Goal: Transaction & Acquisition: Register for event/course

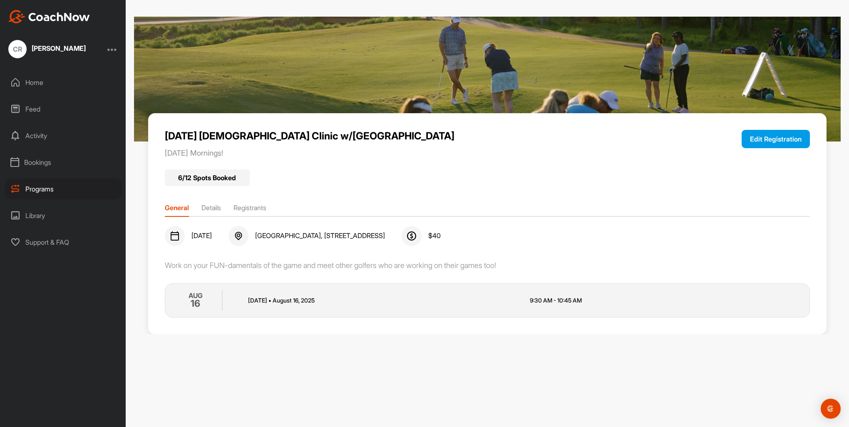
click at [180, 214] on li "General" at bounding box center [177, 209] width 24 height 13
click at [208, 210] on li "Details" at bounding box center [211, 209] width 20 height 13
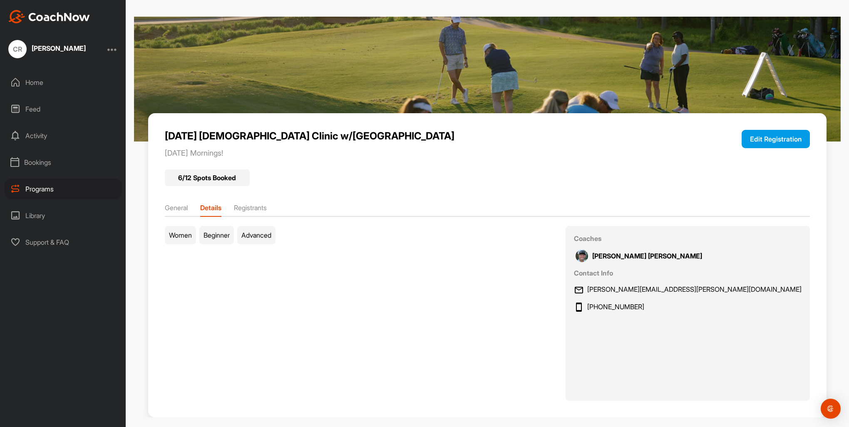
click at [254, 207] on li "Registrants" at bounding box center [250, 209] width 33 height 13
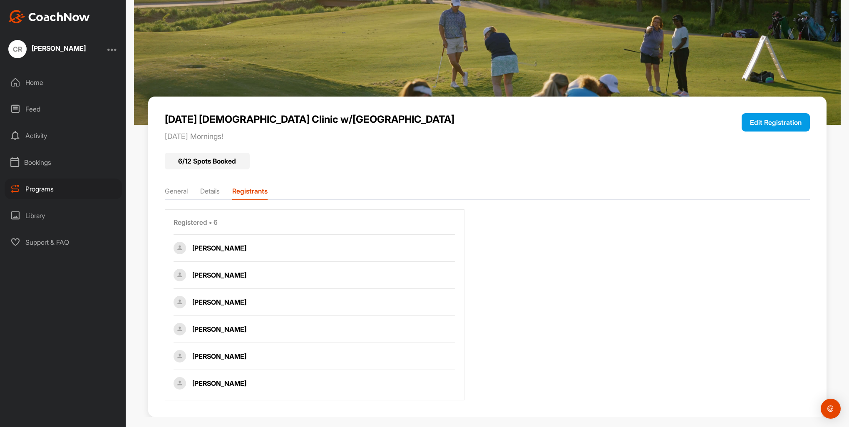
scroll to position [25, 0]
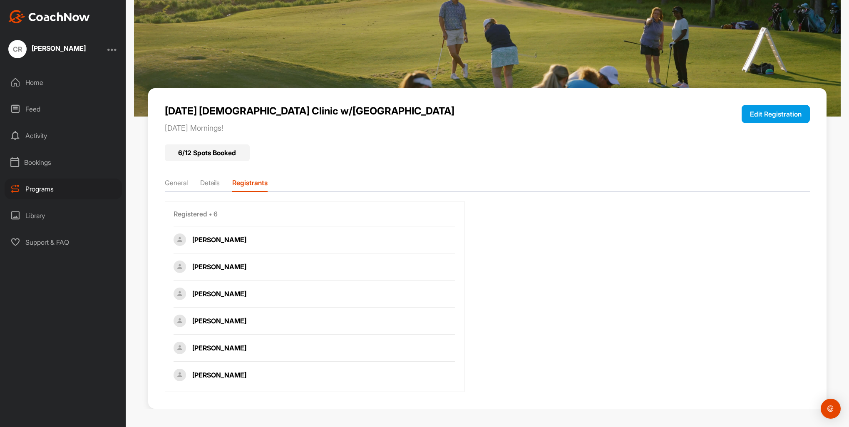
click at [176, 178] on li "General" at bounding box center [176, 184] width 23 height 13
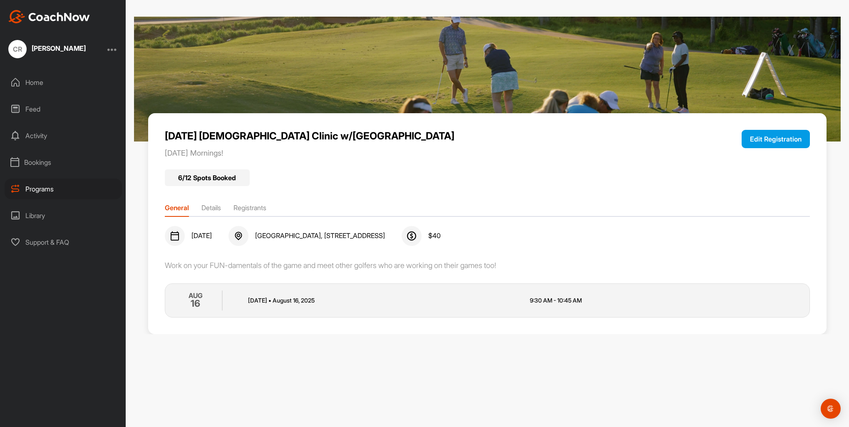
scroll to position [0, 0]
click at [762, 142] on button "Edit Registration" at bounding box center [775, 139] width 68 height 18
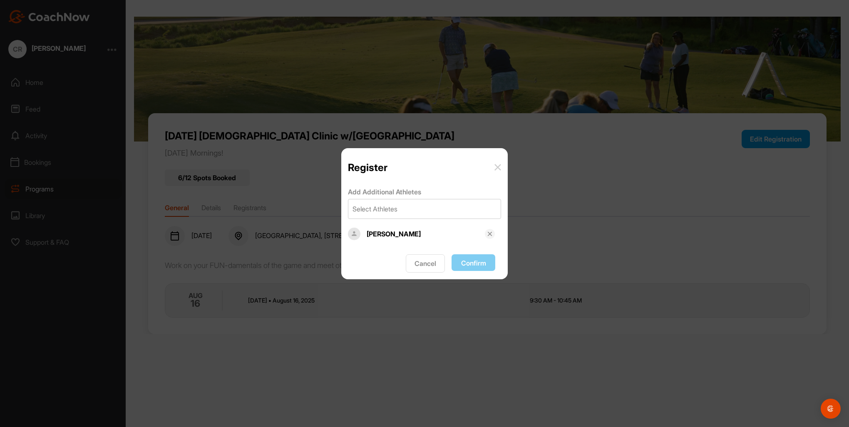
click at [501, 165] on div "Register" at bounding box center [424, 164] width 166 height 32
click at [416, 256] on button "Cancel" at bounding box center [425, 263] width 39 height 18
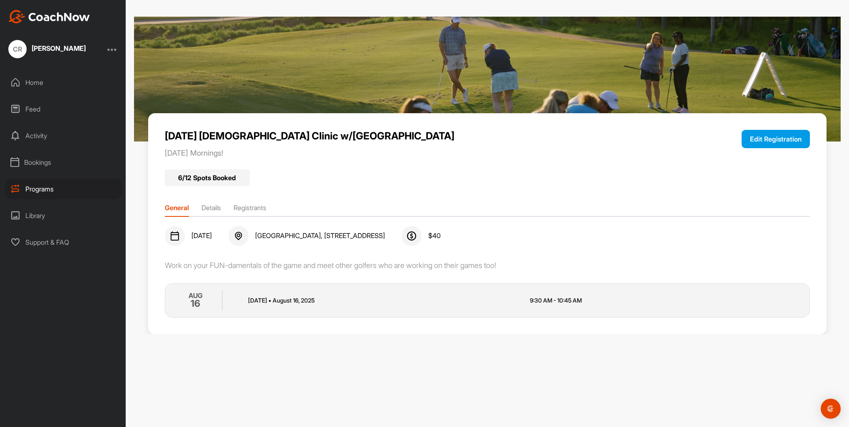
click at [45, 184] on div "Programs" at bounding box center [63, 188] width 117 height 21
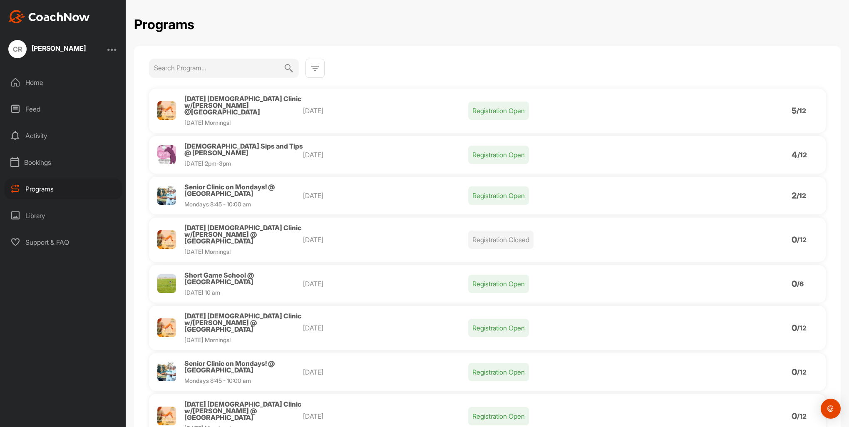
click at [502, 103] on p "Registration Open" at bounding box center [498, 111] width 61 height 18
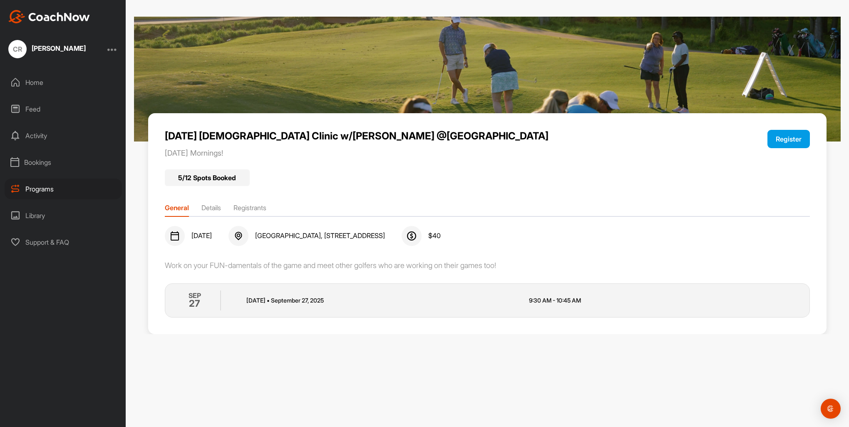
click at [781, 135] on button "Register" at bounding box center [788, 139] width 42 height 18
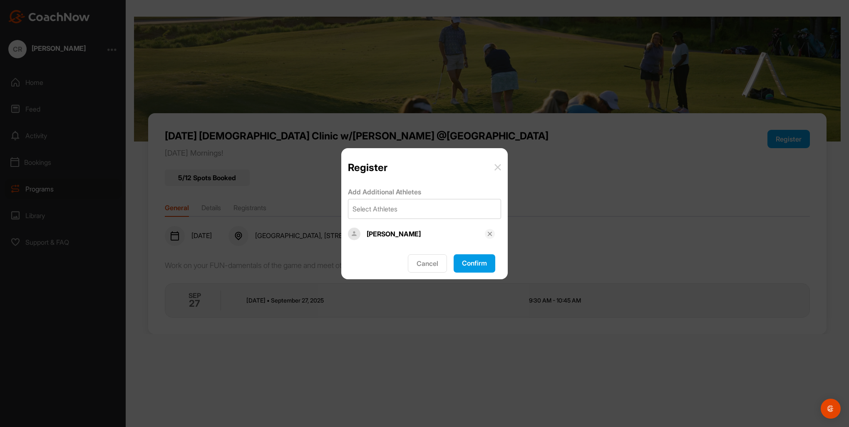
click at [469, 265] on button "Confirm" at bounding box center [474, 263] width 42 height 18
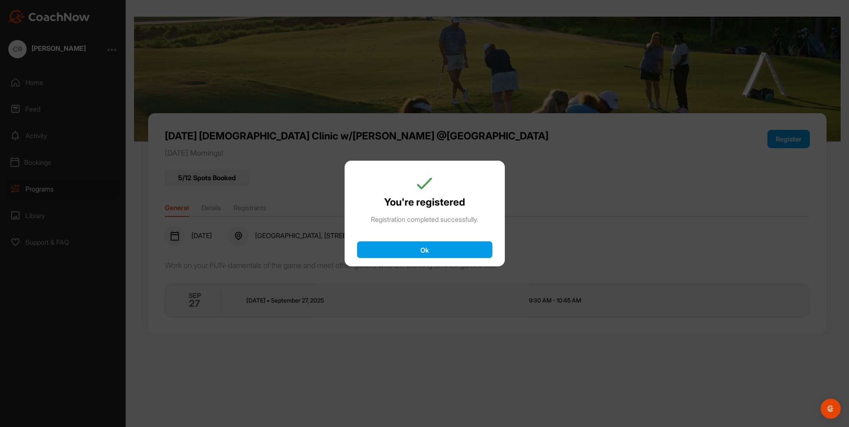
click at [441, 251] on button "Ok" at bounding box center [424, 249] width 135 height 17
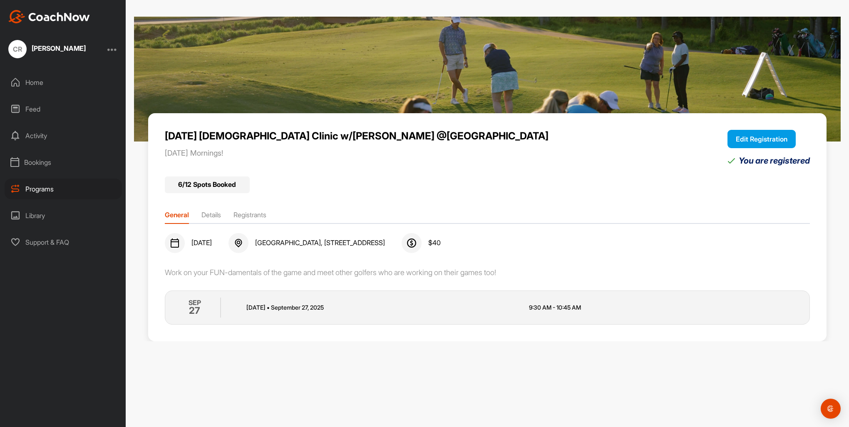
click at [37, 77] on div "Home" at bounding box center [63, 82] width 117 height 21
